Goal: Task Accomplishment & Management: Manage account settings

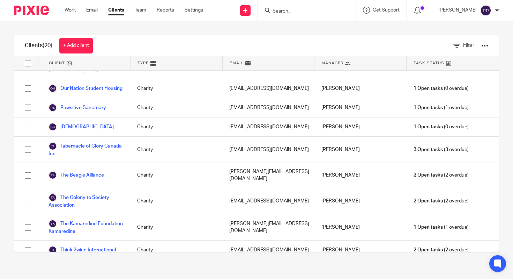
scroll to position [295, 0]
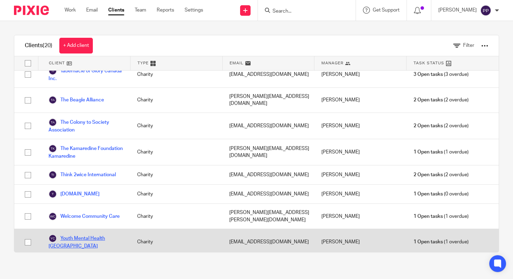
click at [63, 235] on link "Youth Mental Health [GEOGRAPHIC_DATA]" at bounding box center [86, 241] width 75 height 15
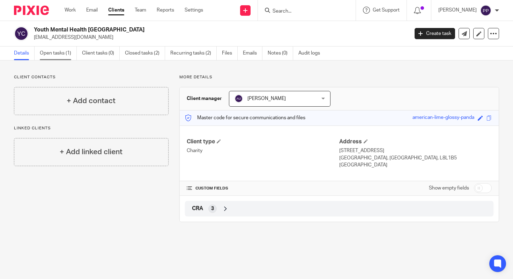
click at [69, 55] on link "Open tasks (1)" at bounding box center [58, 53] width 37 height 14
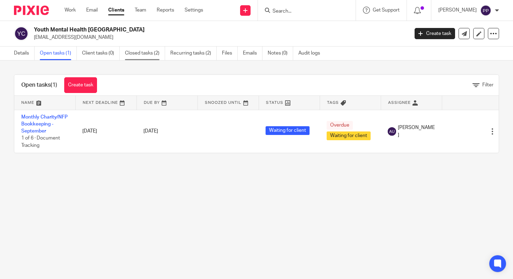
click at [132, 52] on link "Closed tasks (2)" at bounding box center [145, 53] width 40 height 14
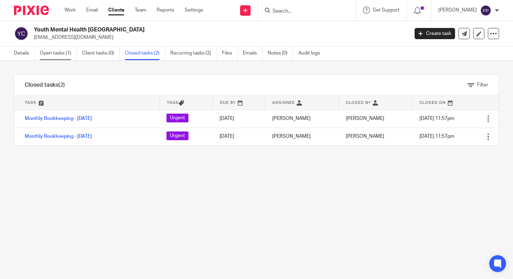
click at [65, 51] on link "Open tasks (1)" at bounding box center [58, 53] width 37 height 14
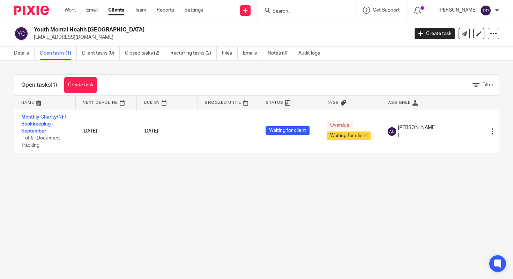
click at [115, 11] on link "Clients" at bounding box center [116, 10] width 16 height 7
